Goal: Task Accomplishment & Management: Manage account settings

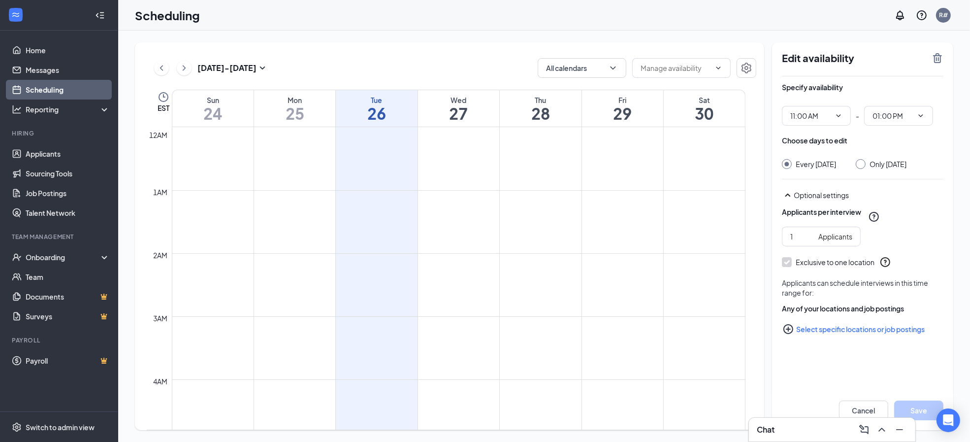
scroll to position [549, 0]
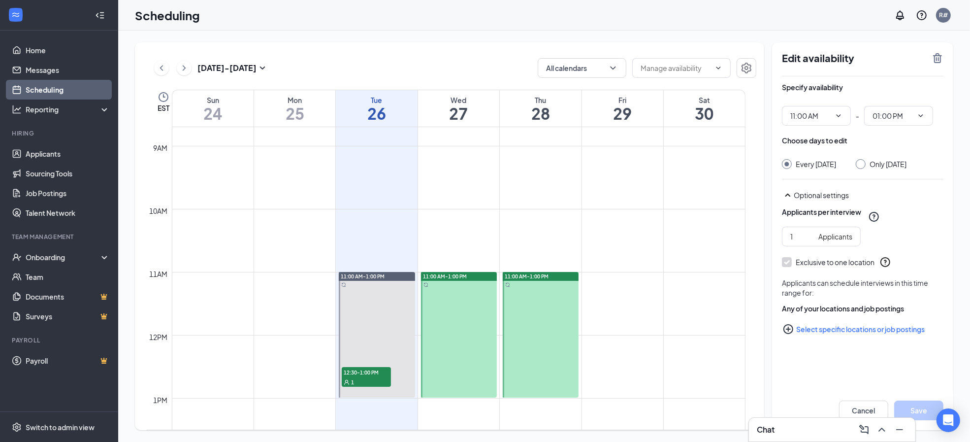
drag, startPoint x: 0, startPoint y: 0, endPoint x: 426, endPoint y: 285, distance: 512.7
click at [426, 285] on link "11:00 AM-1:00 PM" at bounding box center [458, 334] width 78 height 126
click at [425, 285] on link "11:00 AM-1:00 PM" at bounding box center [458, 334] width 78 height 126
click at [464, 290] on link "11:00 AM-1:00 PM" at bounding box center [458, 334] width 78 height 126
click at [937, 56] on icon "TrashOutline" at bounding box center [937, 58] width 9 height 10
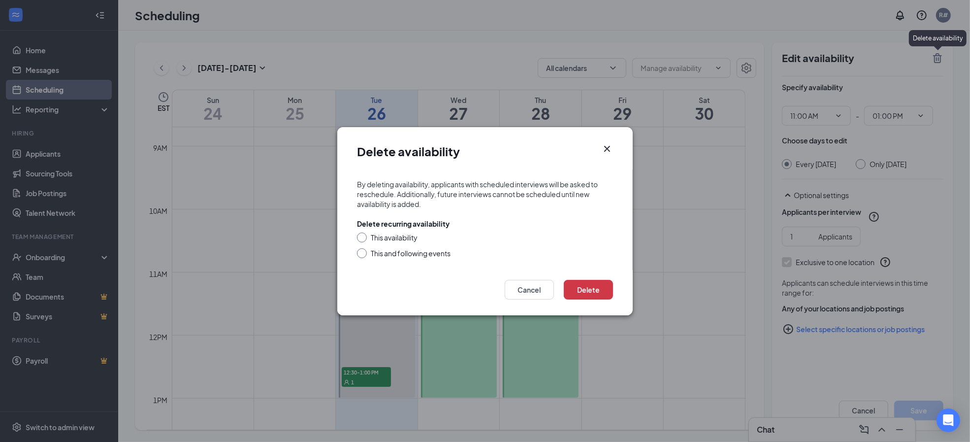
click at [412, 237] on div "This availability" at bounding box center [394, 237] width 47 height 10
click at [364, 237] on input "This availability" at bounding box center [360, 235] width 7 height 7
radio input "true"
click at [576, 293] on button "Delete" at bounding box center [588, 290] width 49 height 20
